Goal: Task Accomplishment & Management: Manage account settings

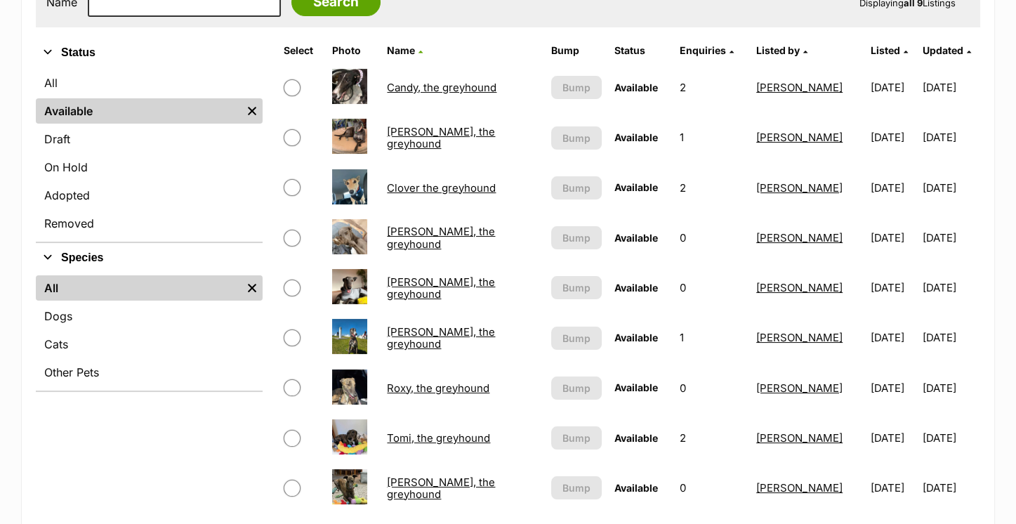
scroll to position [313, 0]
click at [298, 237] on input "checkbox" at bounding box center [292, 237] width 17 height 17
click at [292, 237] on input "checkbox" at bounding box center [292, 237] width 17 height 17
checkbox input "false"
click at [284, 178] on span at bounding box center [302, 186] width 36 height 17
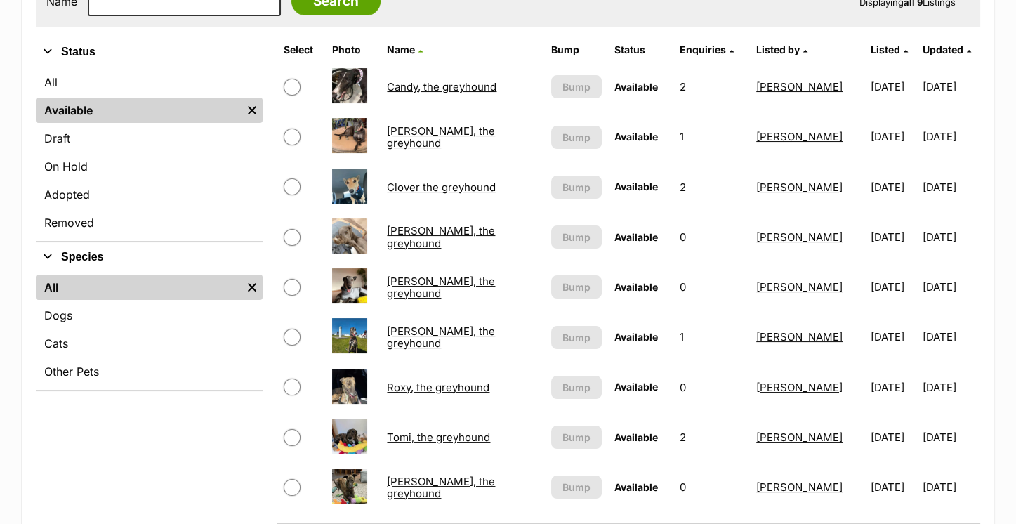
click at [293, 185] on input "checkbox" at bounding box center [292, 186] width 17 height 17
checkbox input "true"
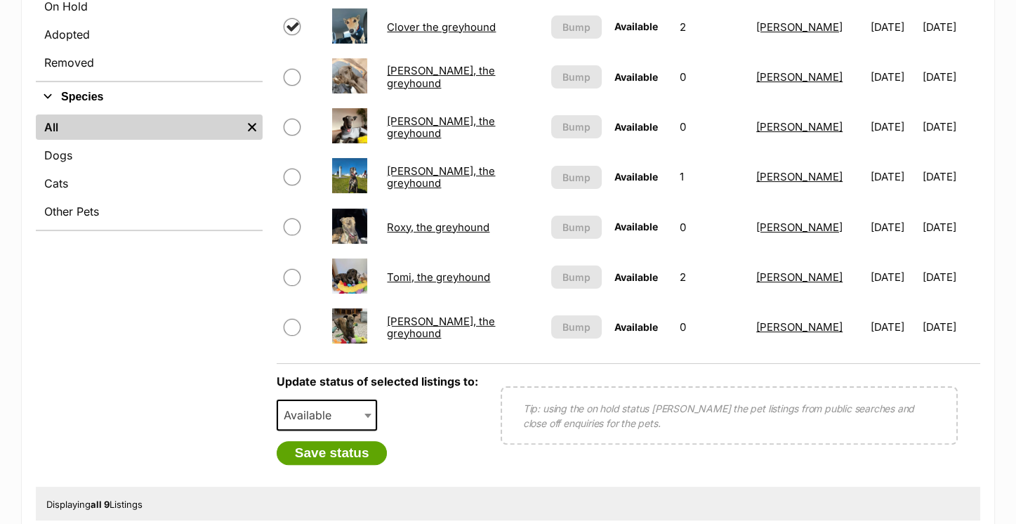
scroll to position [473, 0]
click at [355, 423] on span "Available" at bounding box center [327, 414] width 101 height 31
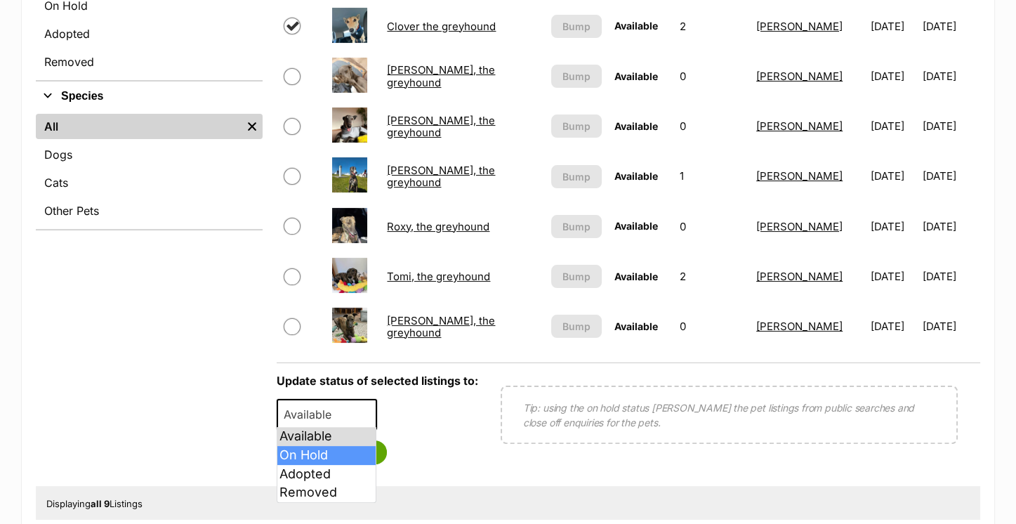
select select "on_hold"
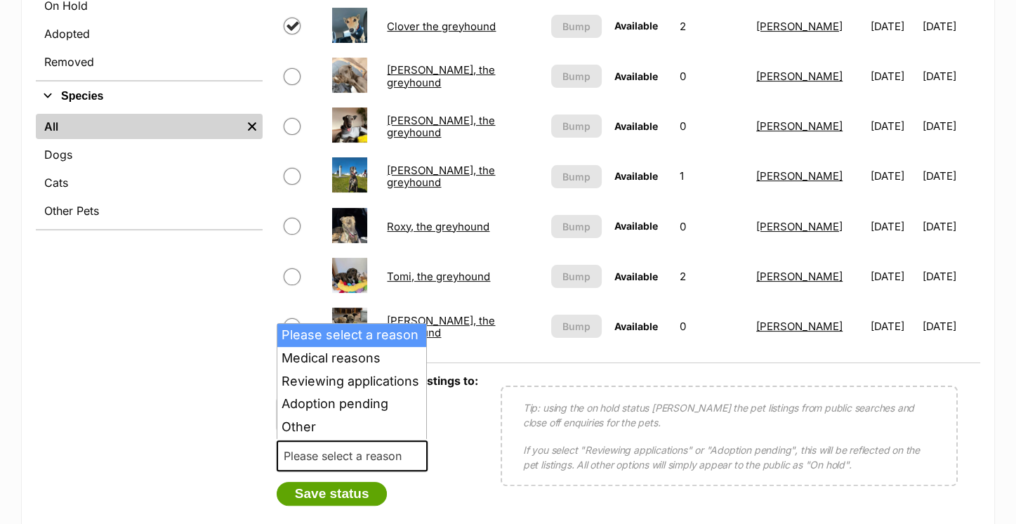
click at [322, 459] on span "Please select a reason" at bounding box center [347, 456] width 138 height 20
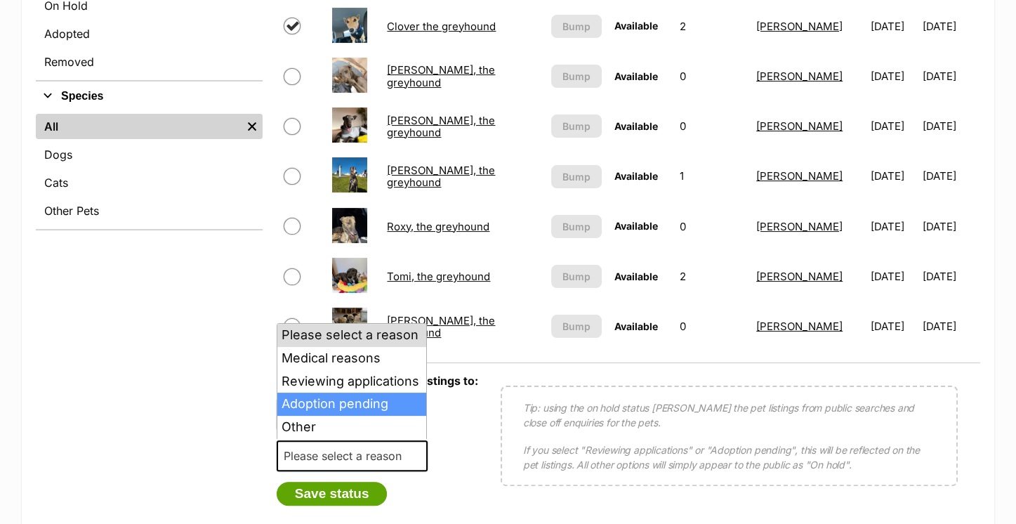
select select "adoption_pending"
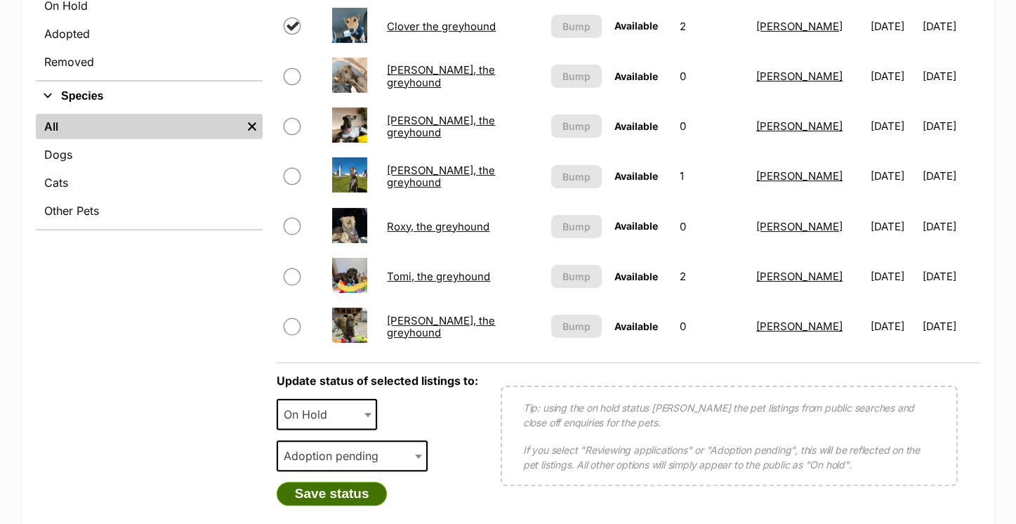
click at [323, 495] on button "Save status" at bounding box center [332, 494] width 111 height 24
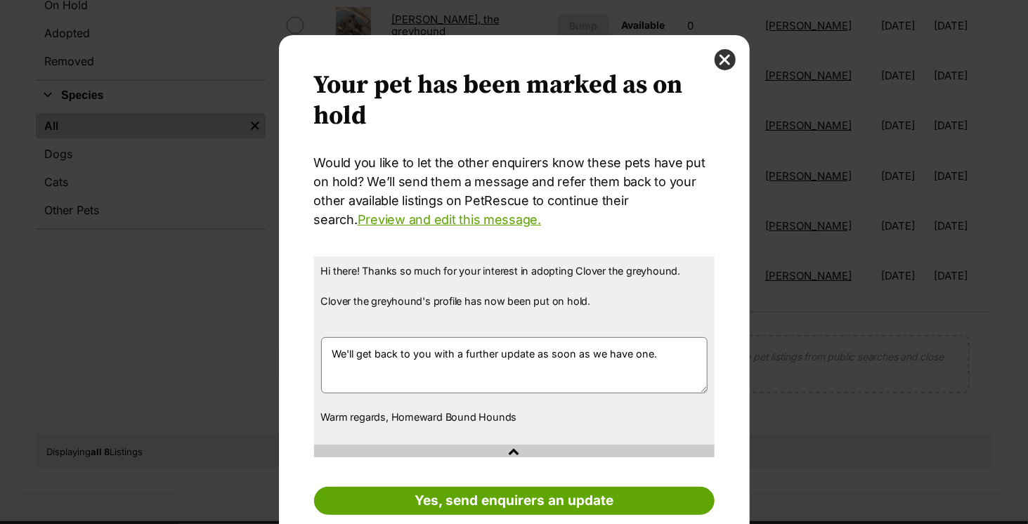
scroll to position [45, 0]
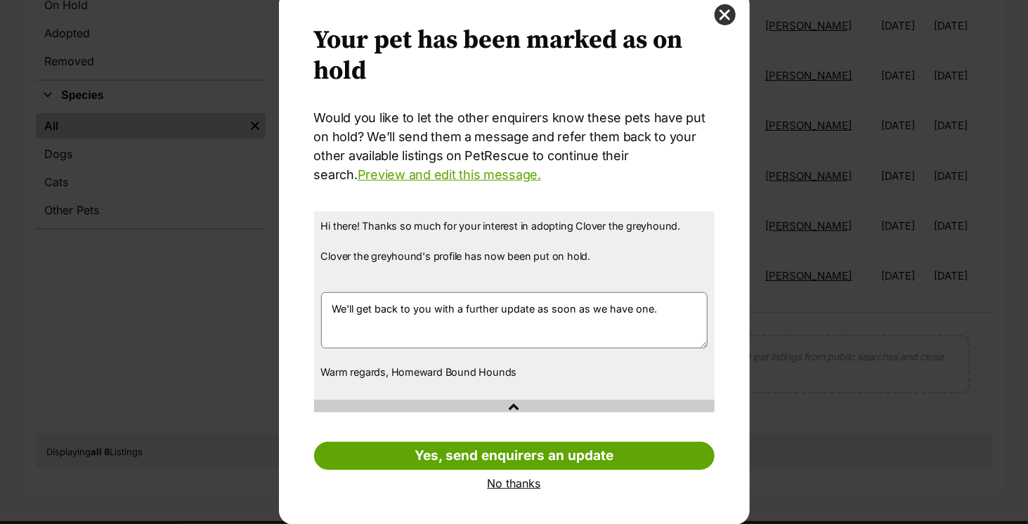
click at [501, 477] on link "No thanks" at bounding box center [514, 483] width 400 height 13
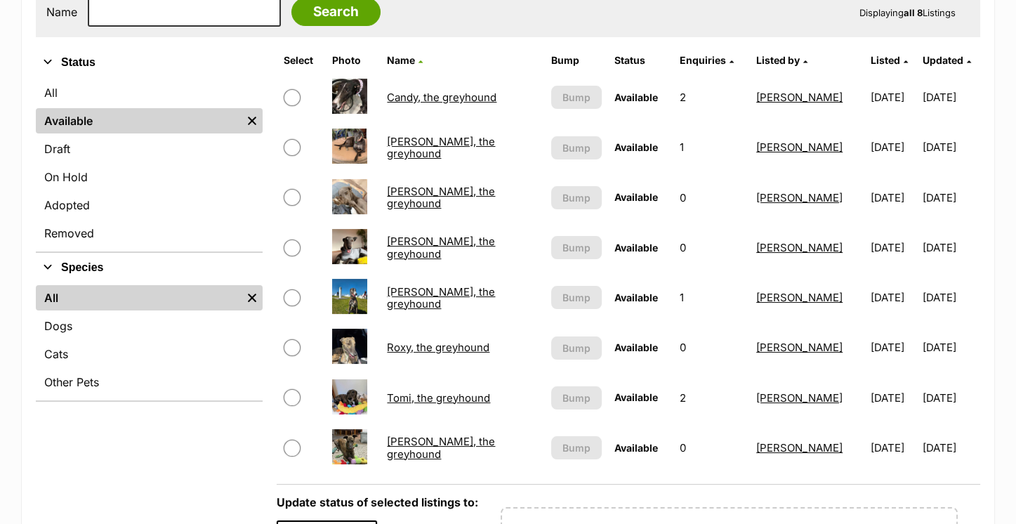
scroll to position [301, 0]
